Goal: Information Seeking & Learning: Learn about a topic

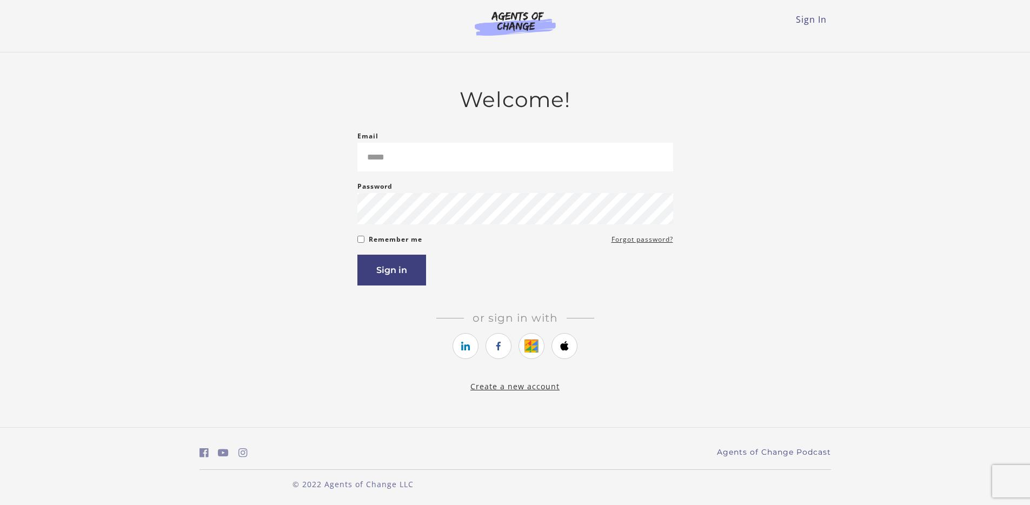
click at [456, 138] on div "Email Please enter a valid email address" at bounding box center [515, 151] width 316 height 42
click at [409, 161] on input "Email" at bounding box center [515, 157] width 316 height 29
type input "**********"
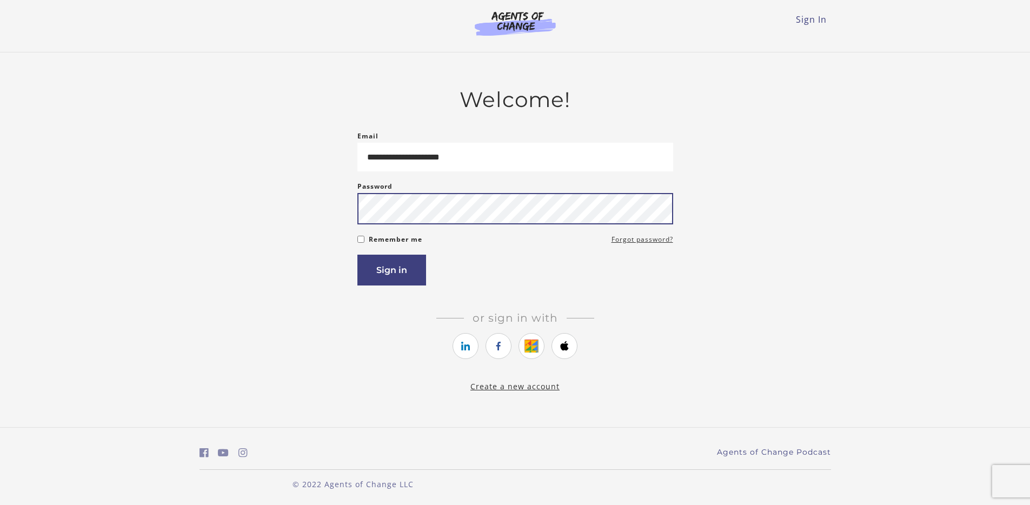
click at [357, 255] on button "Sign in" at bounding box center [391, 270] width 69 height 31
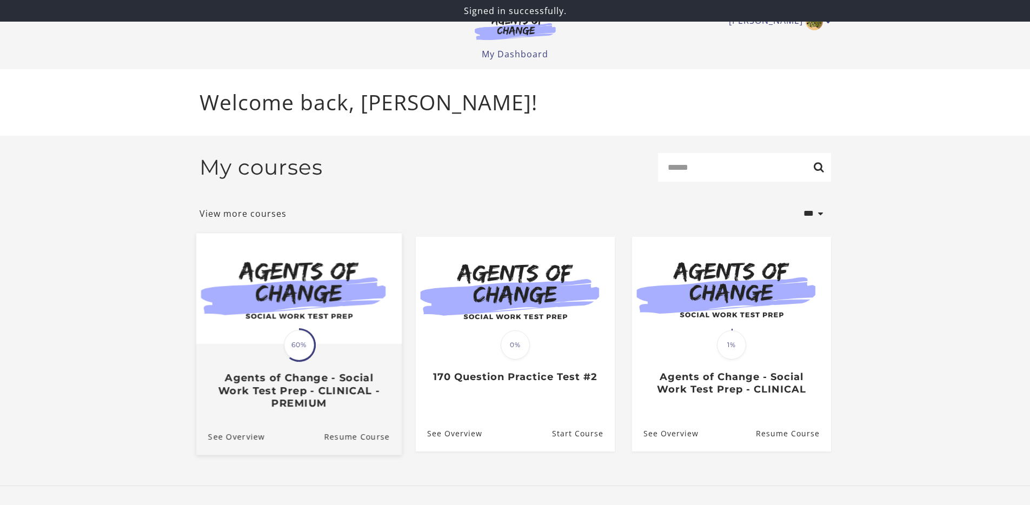
click at [301, 338] on span "60%" at bounding box center [299, 345] width 30 height 30
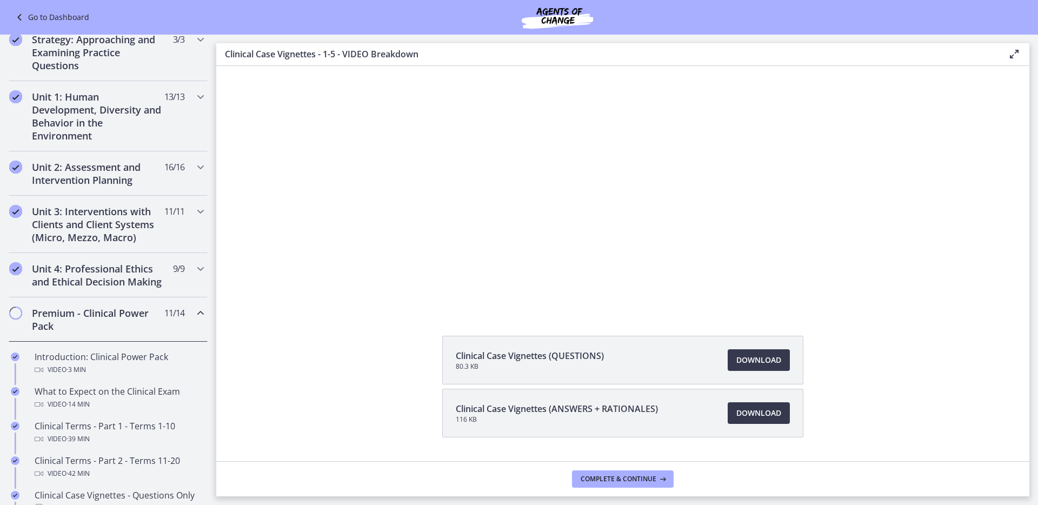
scroll to position [231, 0]
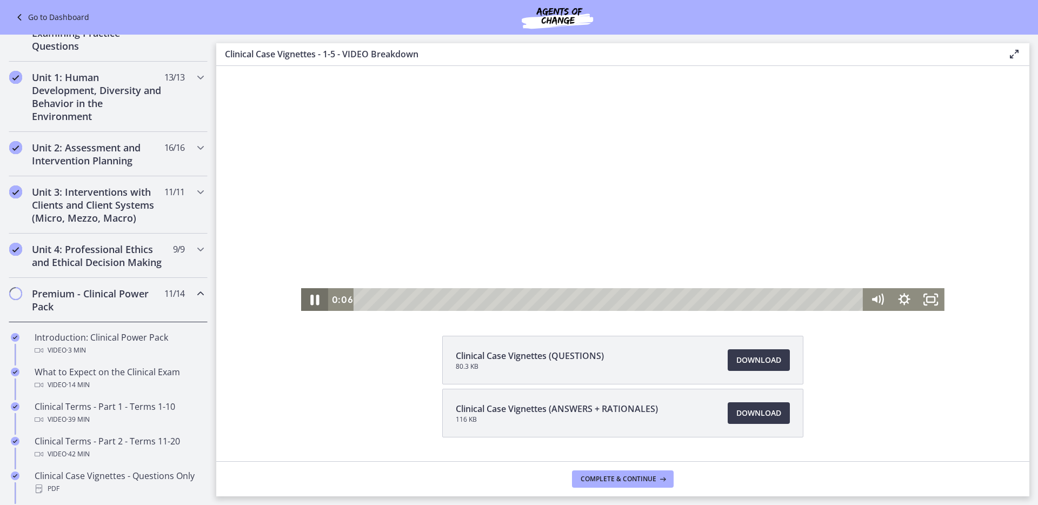
click at [313, 302] on icon "Pause" at bounding box center [315, 300] width 9 height 10
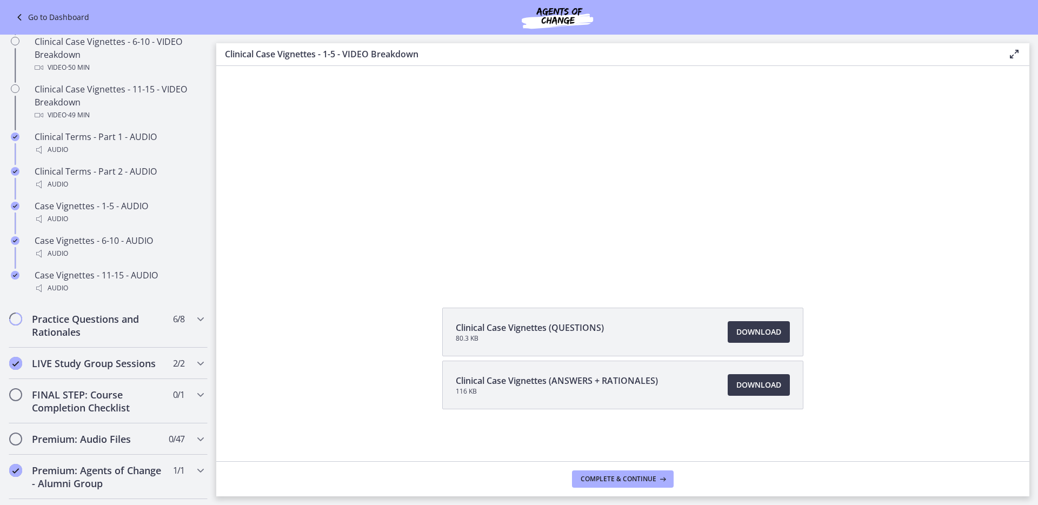
scroll to position [801, 0]
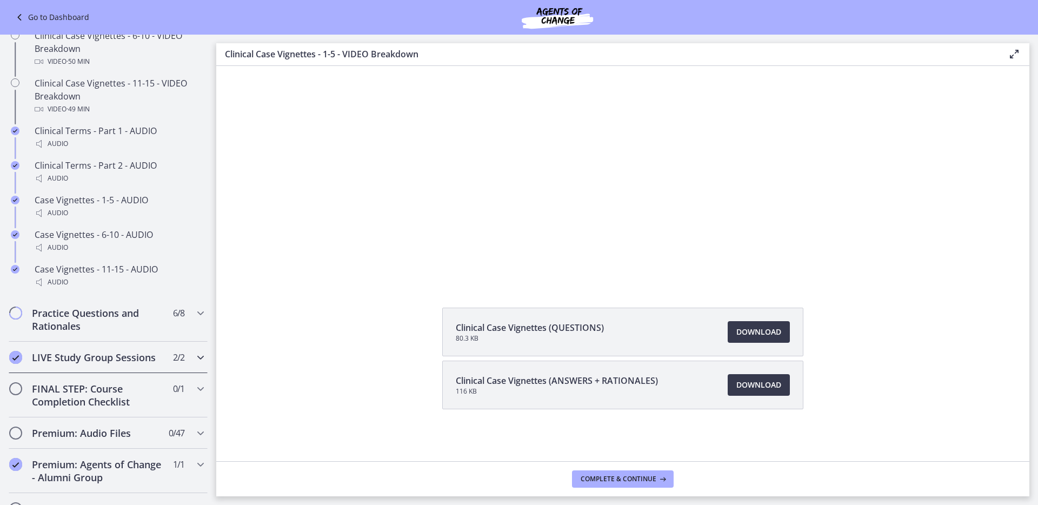
click at [110, 354] on div "LIVE Study Group Sessions 2 / 2 Completed" at bounding box center [108, 357] width 199 height 31
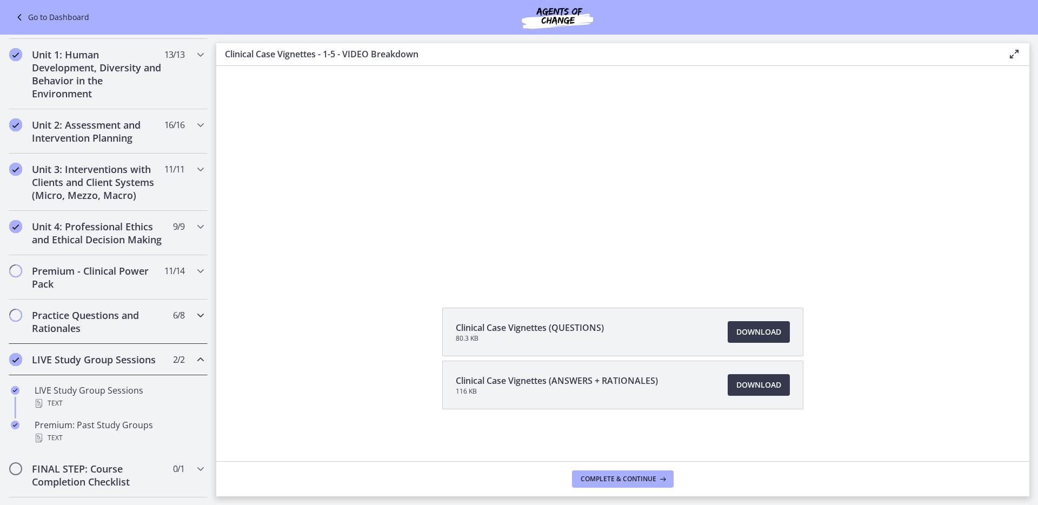
scroll to position [278, 0]
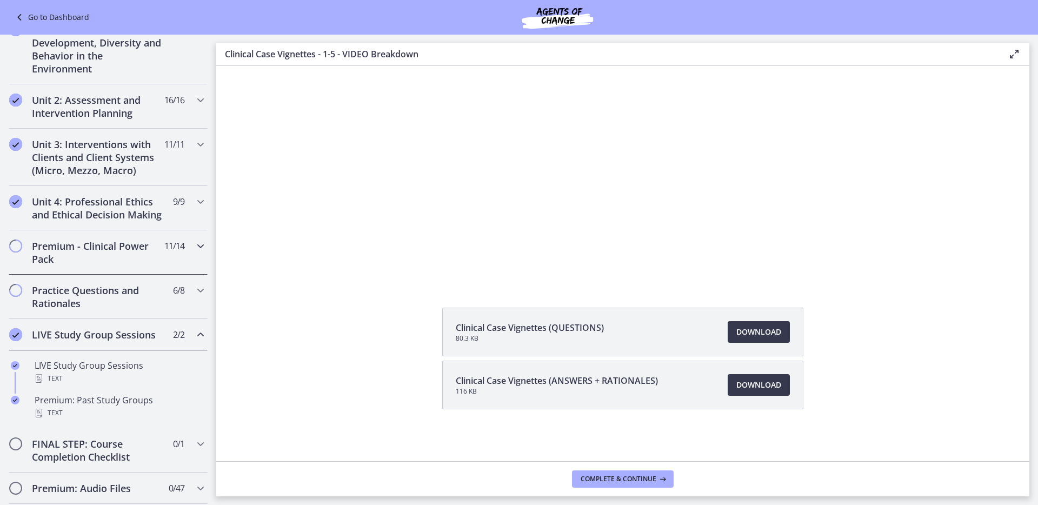
click at [176, 266] on div "Premium - Clinical Power Pack 11 / 14 Completed" at bounding box center [108, 252] width 199 height 44
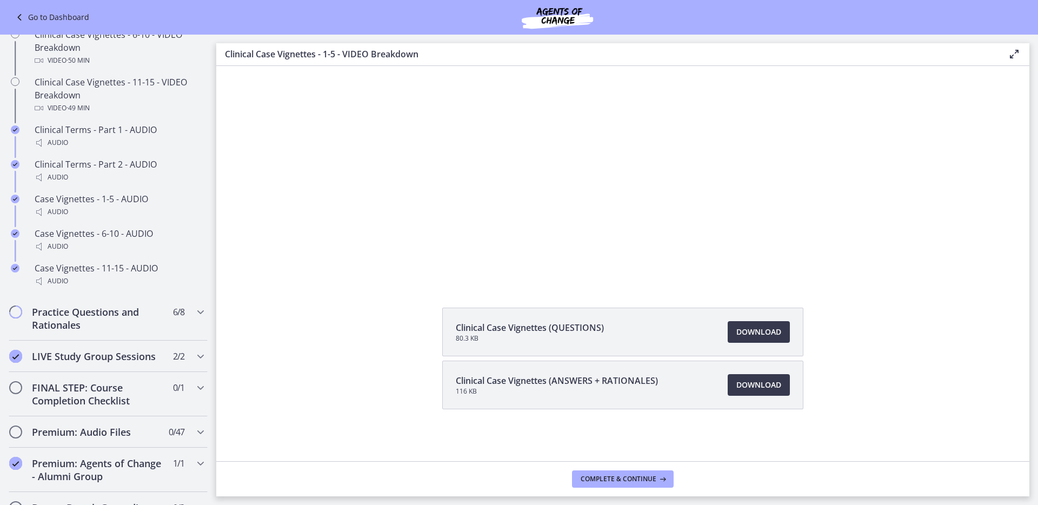
scroll to position [803, 0]
click at [141, 330] on h2 "Practice Questions and Rationales" at bounding box center [98, 317] width 132 height 26
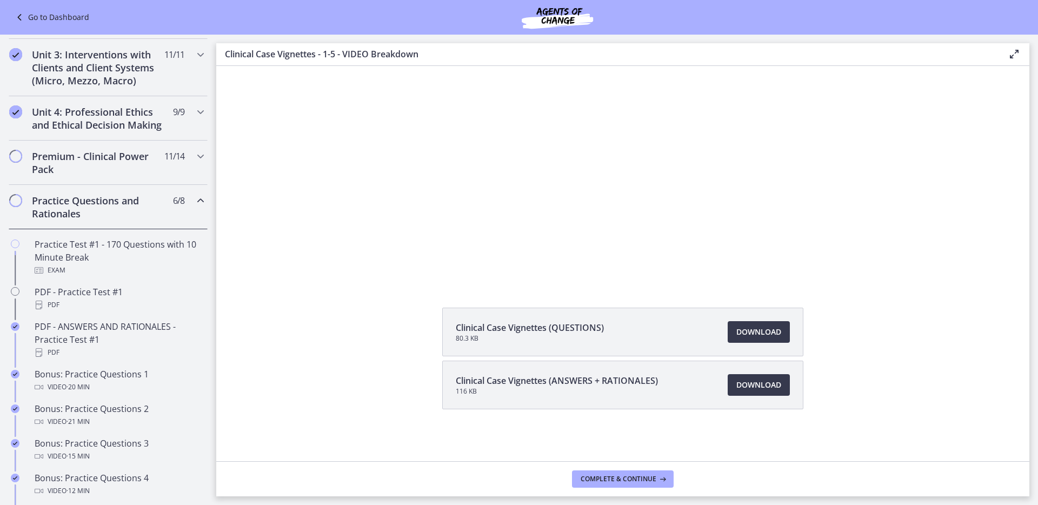
scroll to position [367, 0]
click at [194, 208] on icon "Chapters" at bounding box center [200, 201] width 13 height 13
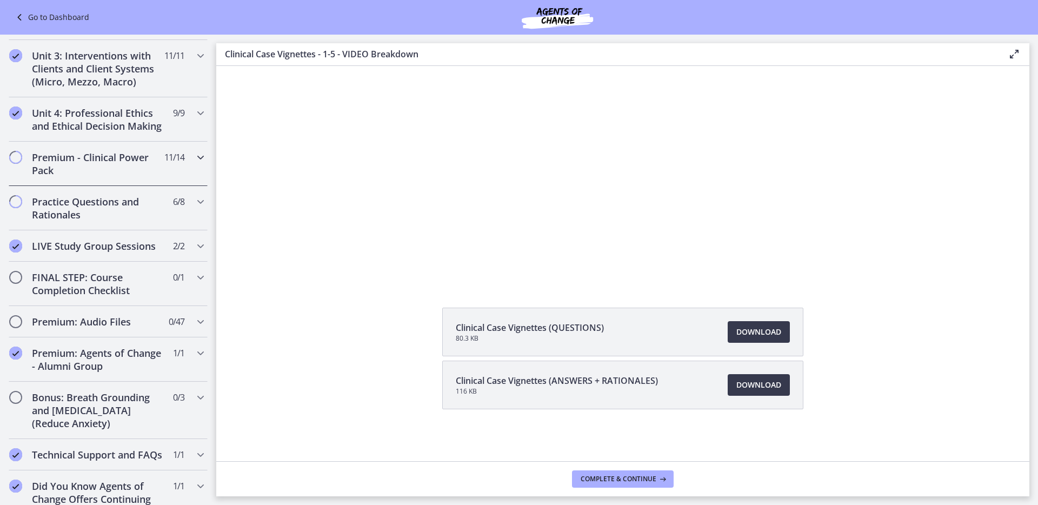
click at [194, 164] on icon "Chapters" at bounding box center [200, 157] width 13 height 13
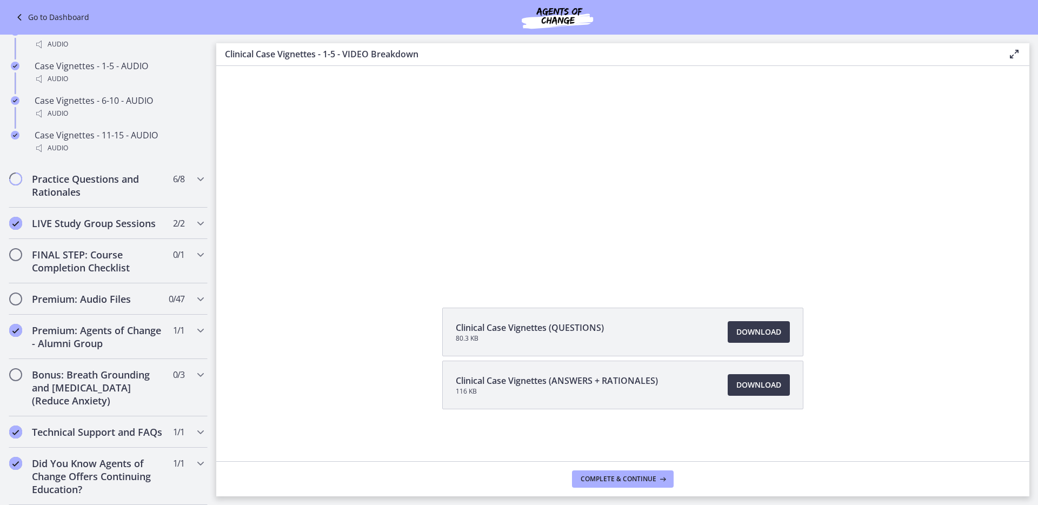
scroll to position [961, 0]
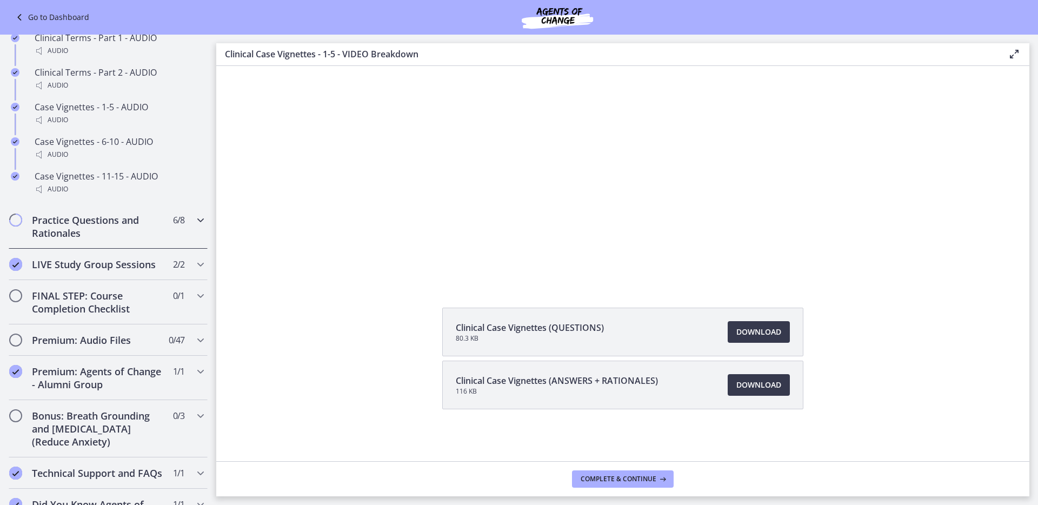
click at [158, 229] on div "Practice Questions and Rationales 6 / 8 Completed" at bounding box center [108, 226] width 199 height 44
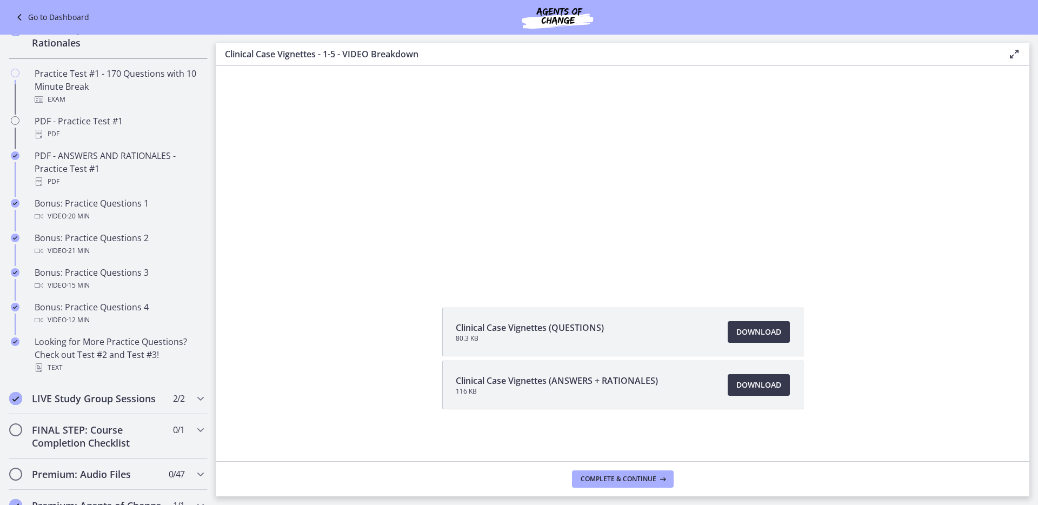
scroll to position [533, 0]
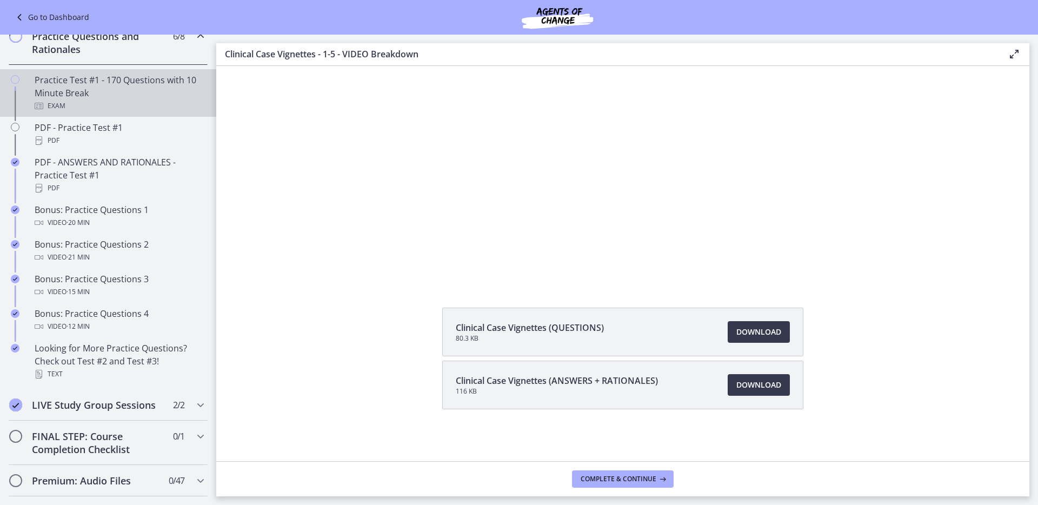
click at [125, 99] on div "Practice Test #1 - 170 Questions with 10 Minute Break Exam" at bounding box center [119, 93] width 169 height 39
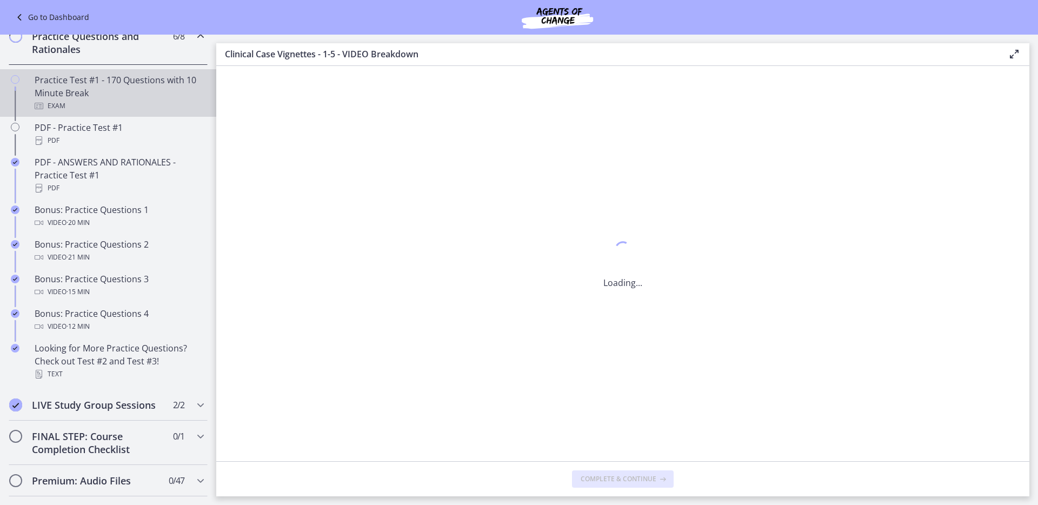
scroll to position [0, 0]
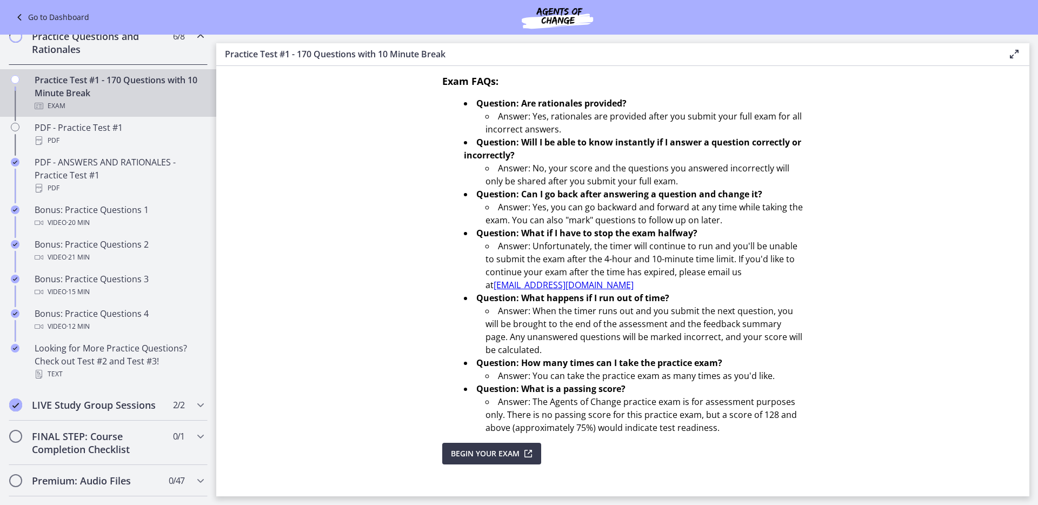
scroll to position [298, 0]
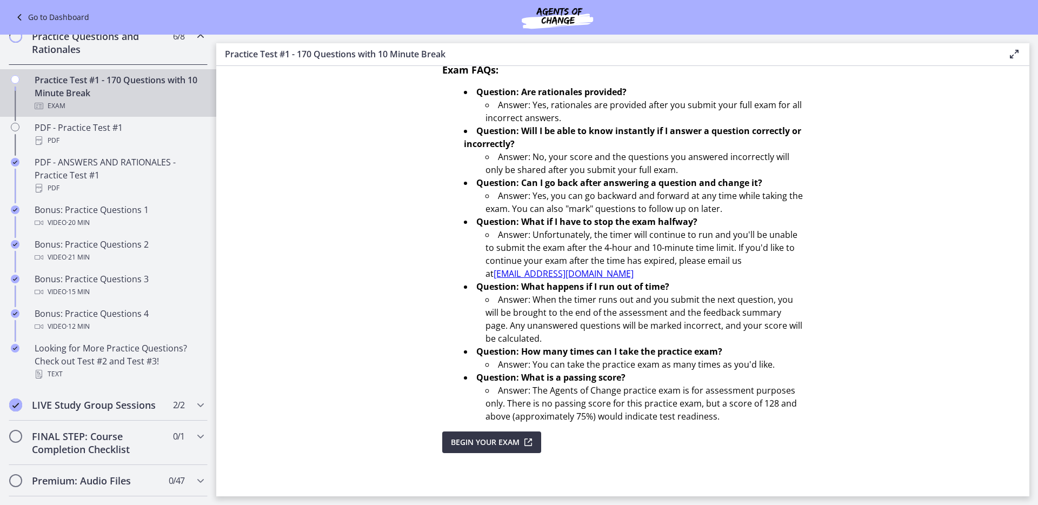
click at [468, 439] on span "Begin Your Exam" at bounding box center [485, 442] width 69 height 13
